Goal: Task Accomplishment & Management: Use online tool/utility

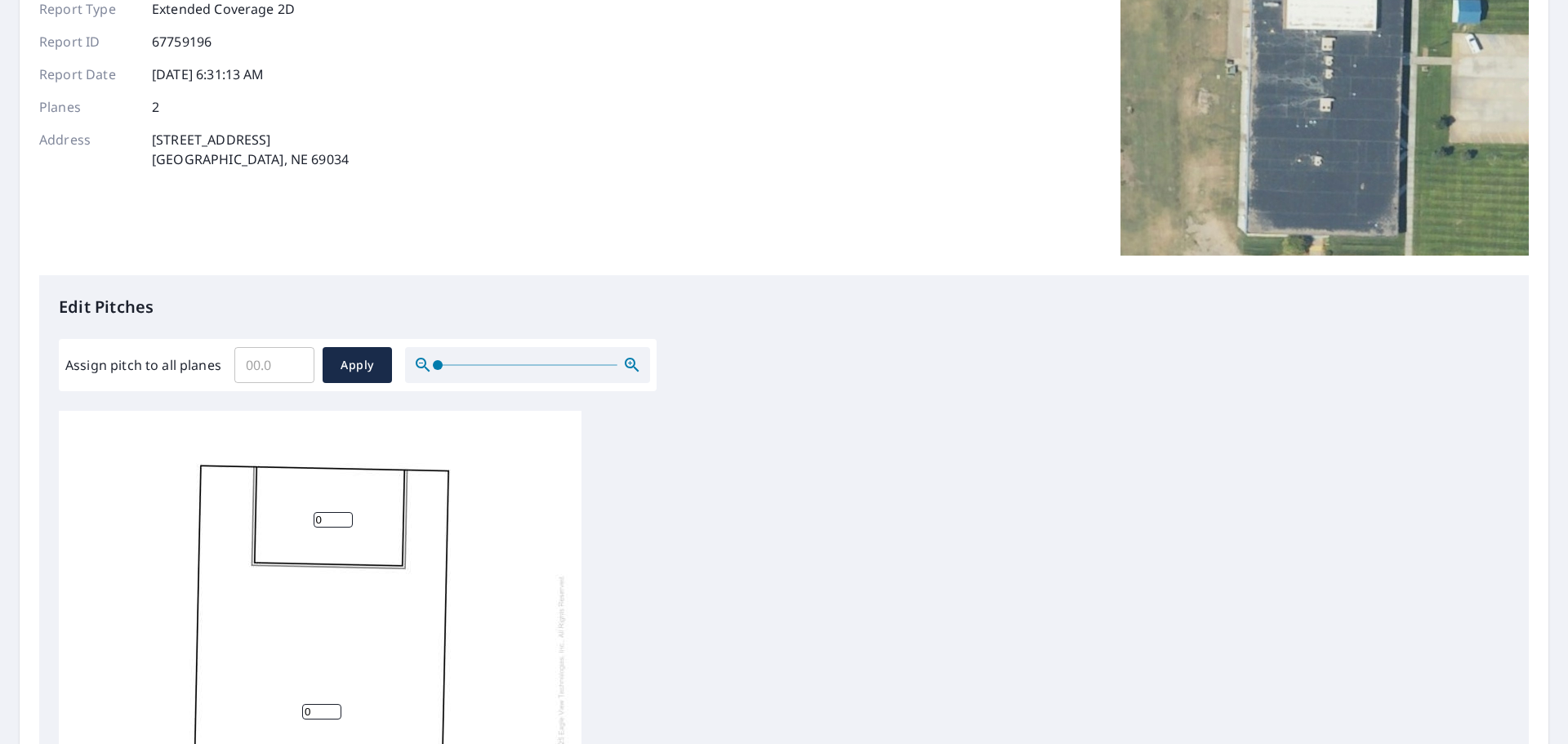
scroll to position [16, 0]
click at [295, 361] on input "0.1" at bounding box center [274, 365] width 80 height 45
click at [295, 361] on input "0.2" at bounding box center [274, 365] width 80 height 45
click at [295, 360] on input "0.3" at bounding box center [274, 365] width 80 height 45
click at [295, 360] on input "0.4" at bounding box center [274, 365] width 80 height 45
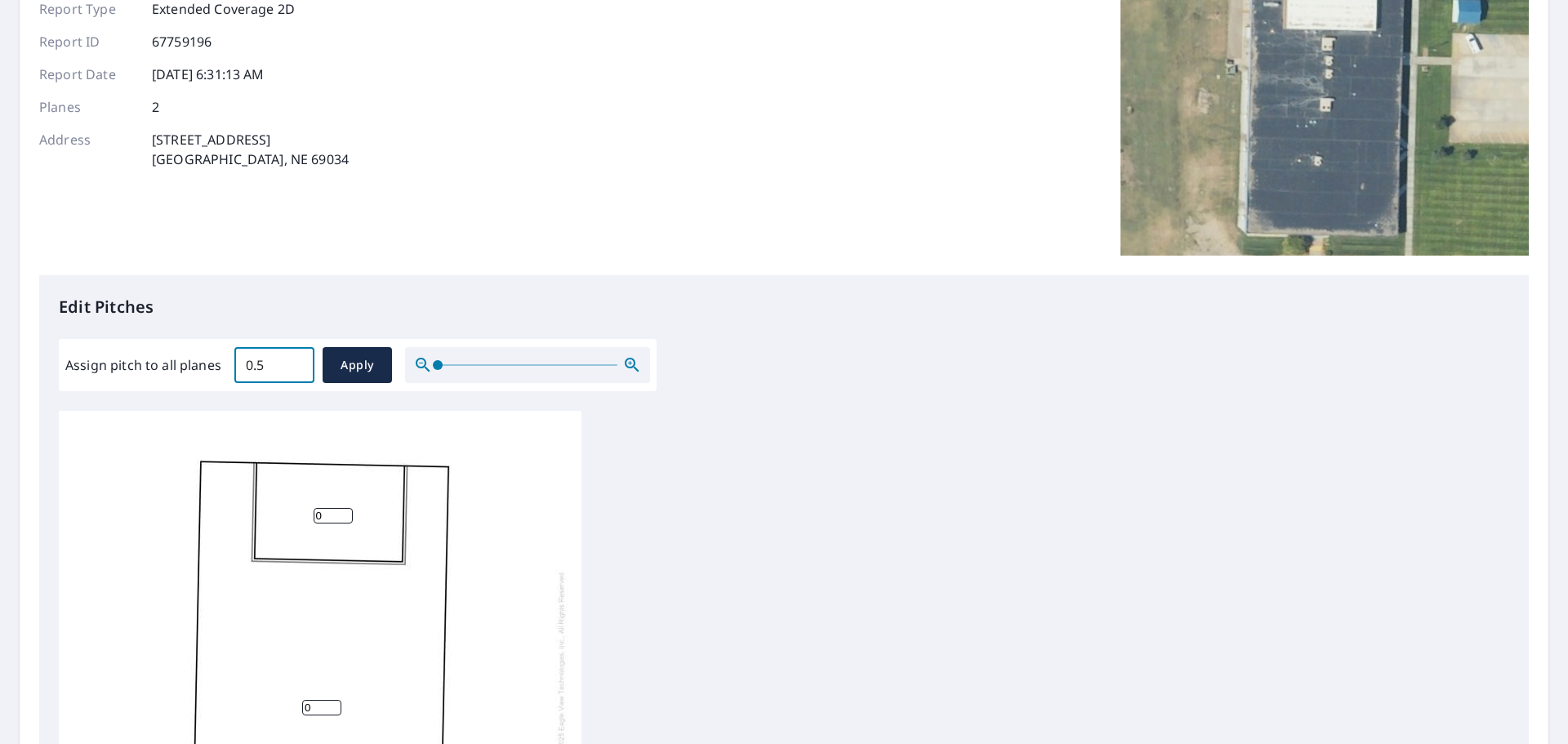
click at [295, 360] on input "0.5" at bounding box center [274, 365] width 80 height 45
click at [295, 360] on input "0.6" at bounding box center [274, 365] width 80 height 45
click at [295, 360] on input "0.7" at bounding box center [274, 365] width 80 height 45
click at [295, 360] on input "0.8" at bounding box center [274, 365] width 80 height 45
click at [295, 360] on input "0.9" at bounding box center [274, 365] width 80 height 45
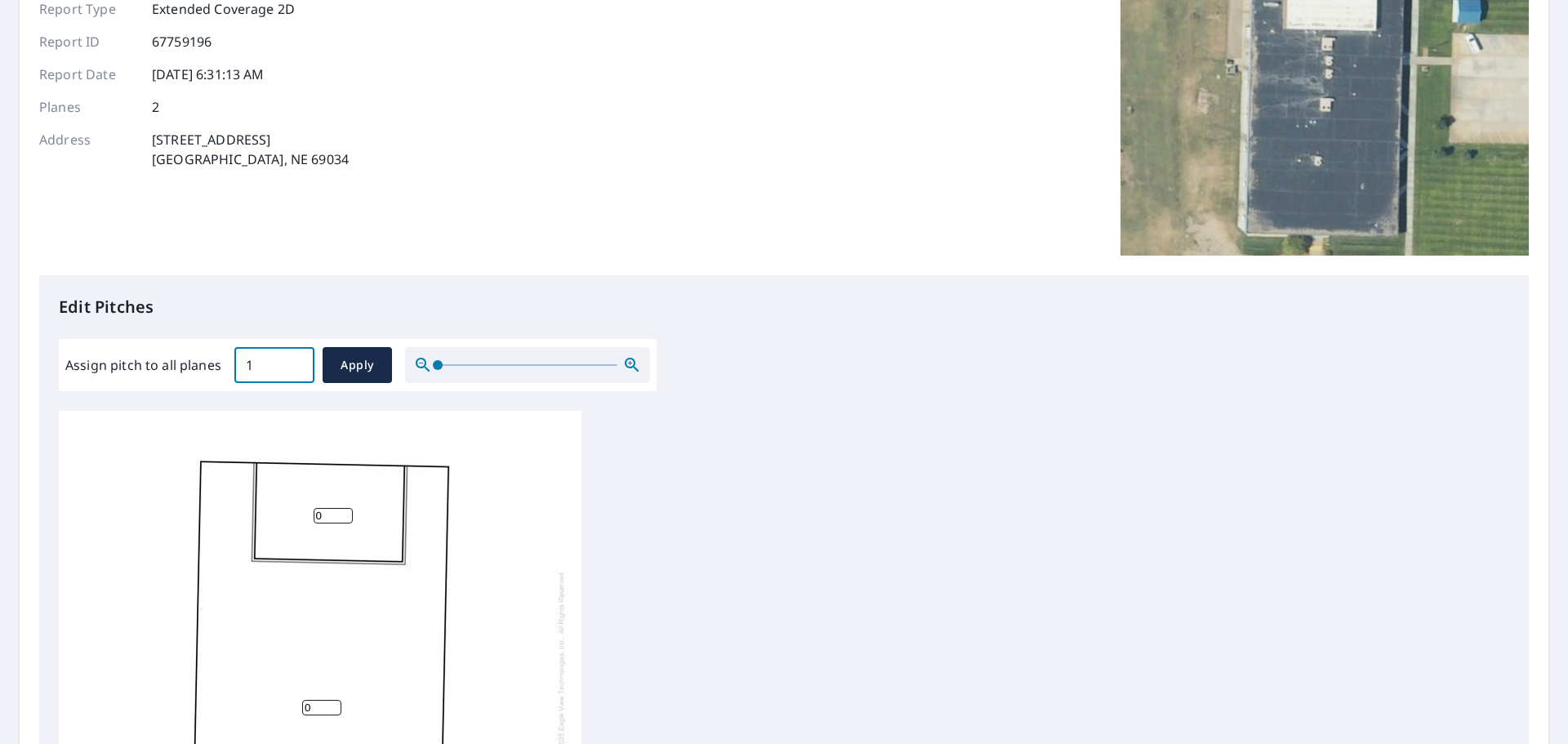
type input "1"
click at [295, 360] on input "1" at bounding box center [274, 365] width 80 height 45
click at [361, 361] on span "Apply" at bounding box center [358, 365] width 44 height 20
type input "1"
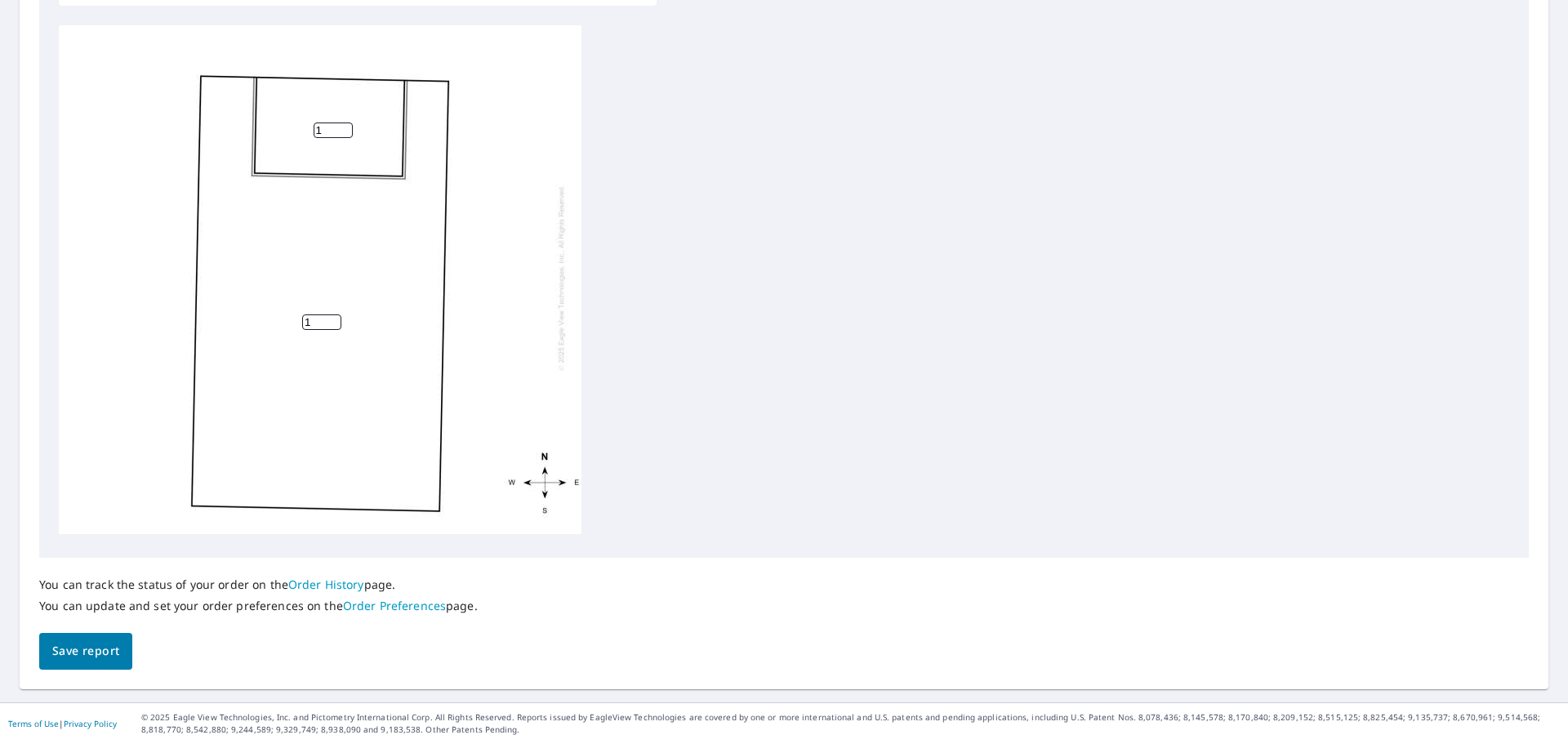
scroll to position [0, 0]
click at [93, 647] on span "Save report" at bounding box center [86, 651] width 67 height 20
